Goal: Find specific page/section: Find specific page/section

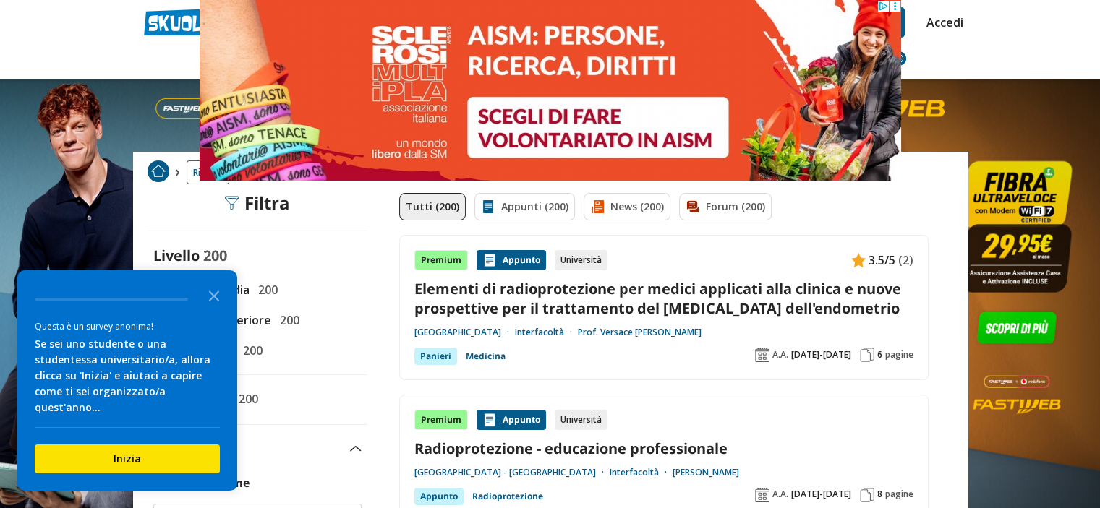
drag, startPoint x: 213, startPoint y: 310, endPoint x: 479, endPoint y: 291, distance: 266.8
click at [213, 310] on icon "Close the survey" at bounding box center [214, 295] width 29 height 29
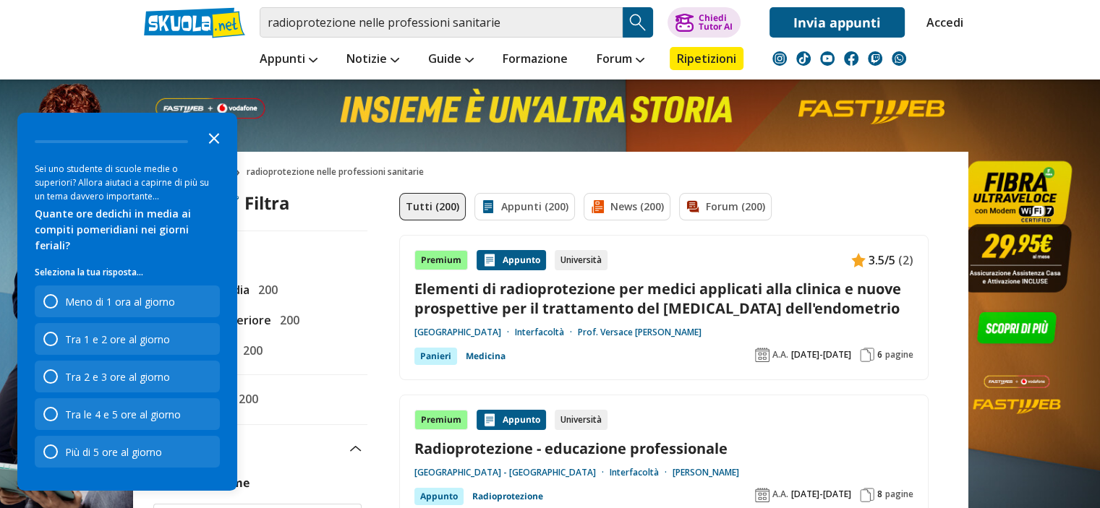
click at [205, 152] on icon "Close the survey" at bounding box center [214, 137] width 29 height 29
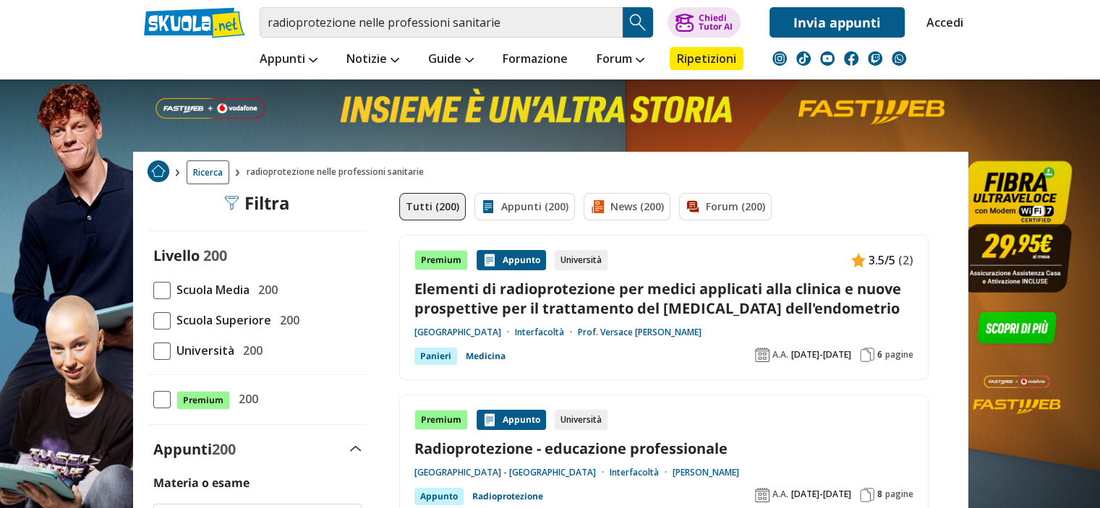
click at [159, 353] on span at bounding box center [161, 351] width 17 height 17
click at [153, 351] on input "Università 200" at bounding box center [153, 351] width 0 height 0
